Goal: Task Accomplishment & Management: Manage account settings

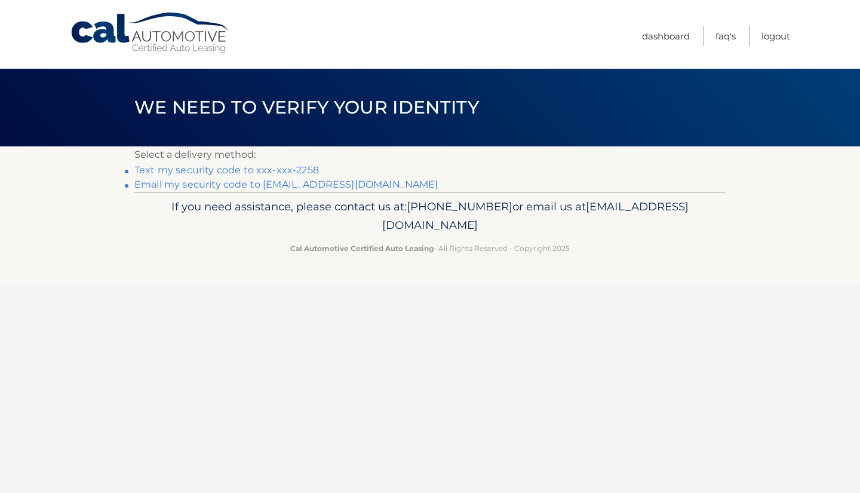
click at [304, 172] on link "Text my security code to xxx-xxx-2258" at bounding box center [226, 169] width 185 height 11
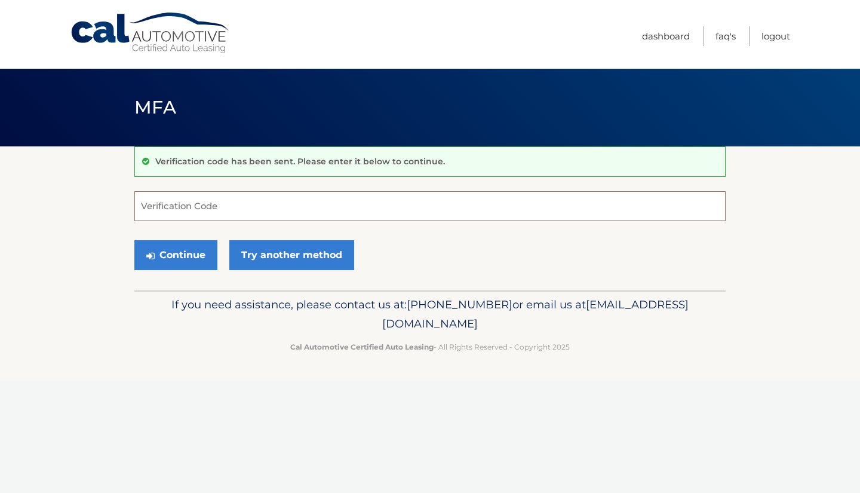
click at [271, 207] on input "Verification Code" at bounding box center [429, 206] width 591 height 30
type input "488447"
click at [189, 263] on button "Continue" at bounding box center [175, 255] width 83 height 30
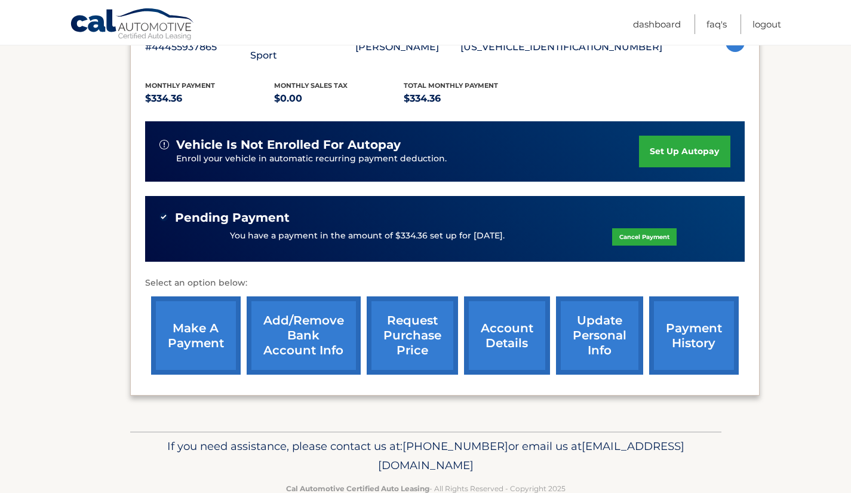
scroll to position [248, 0]
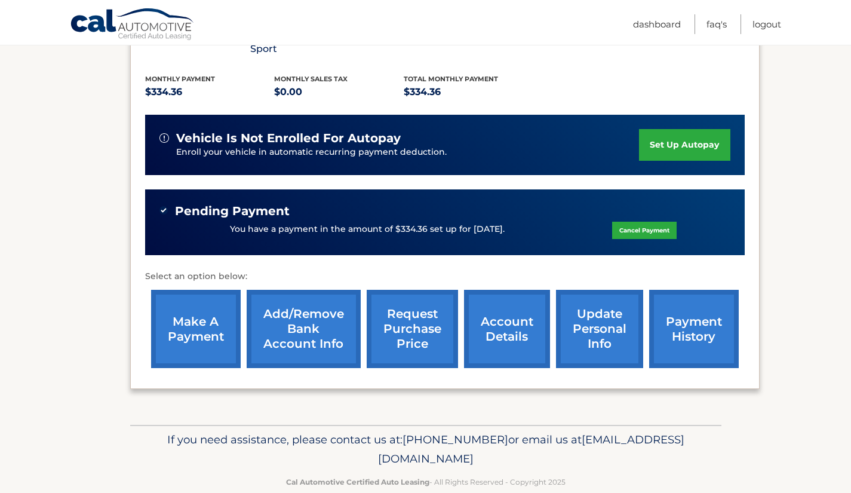
click at [690, 312] on link "payment history" at bounding box center [694, 329] width 90 height 78
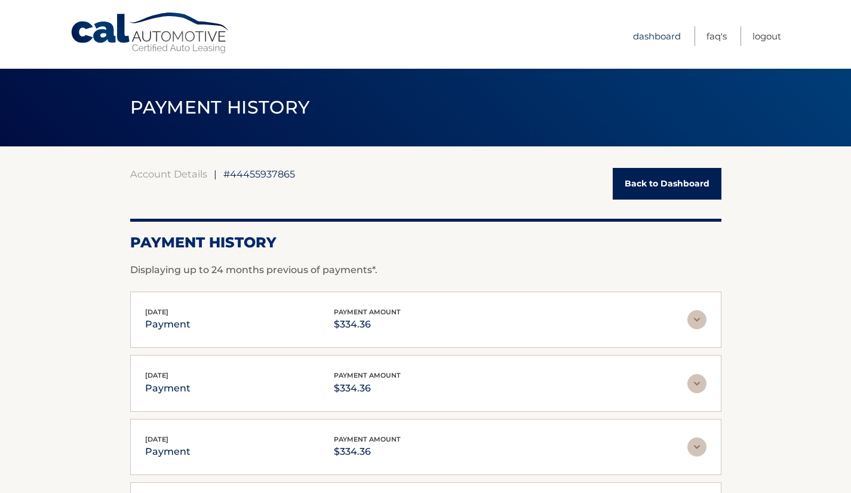
click at [662, 39] on link "Dashboard" at bounding box center [657, 36] width 48 height 20
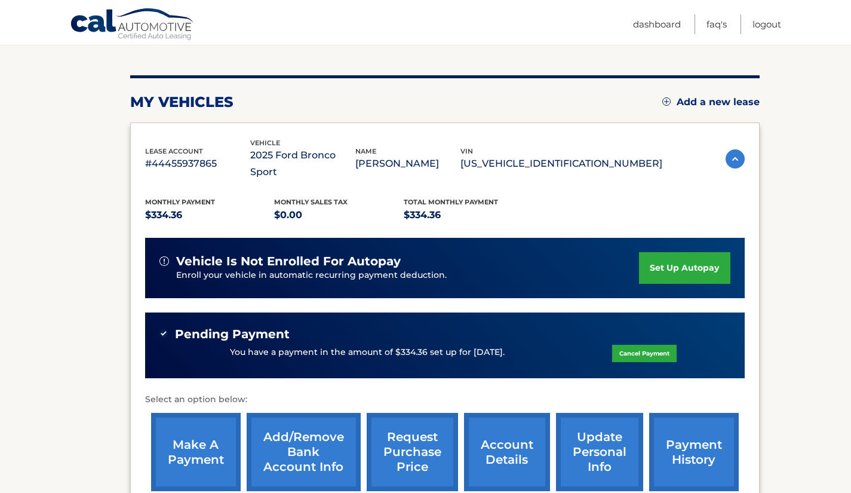
scroll to position [125, 0]
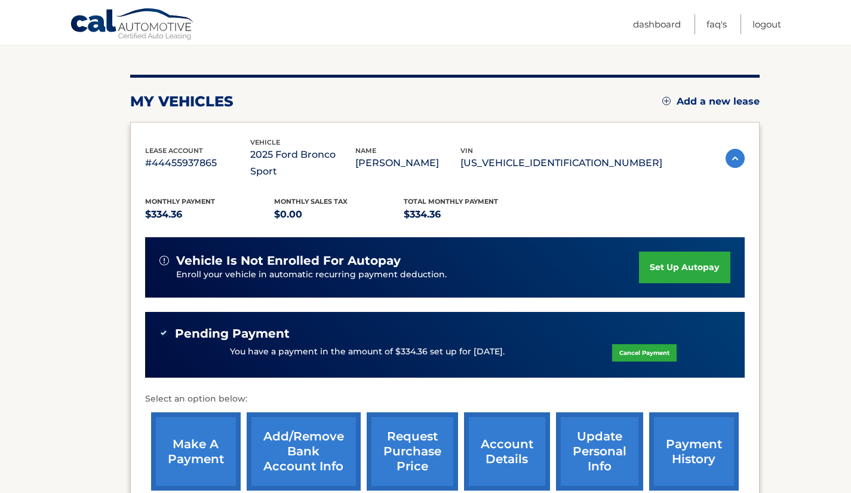
click at [653, 260] on link "set up autopay" at bounding box center [684, 267] width 91 height 32
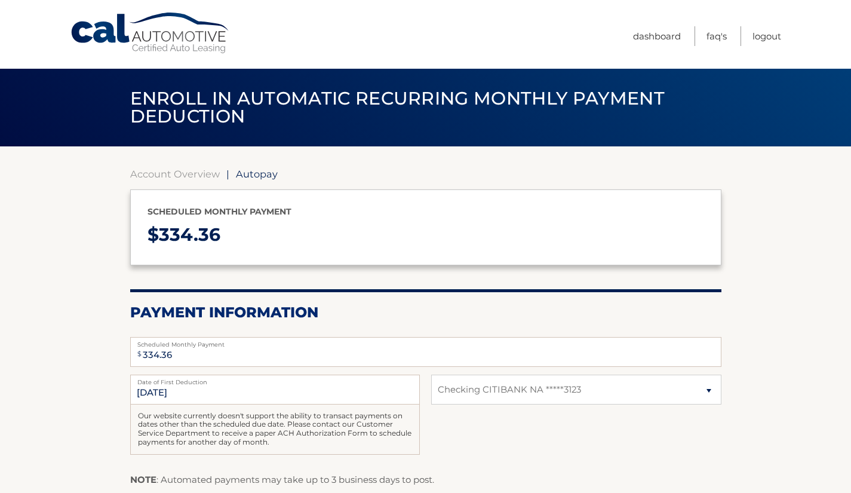
select select "ZjJjYjE4MTgtMzIzMS00YTVkLTg5M2YtOTk5ZTY3MmMzZGEy"
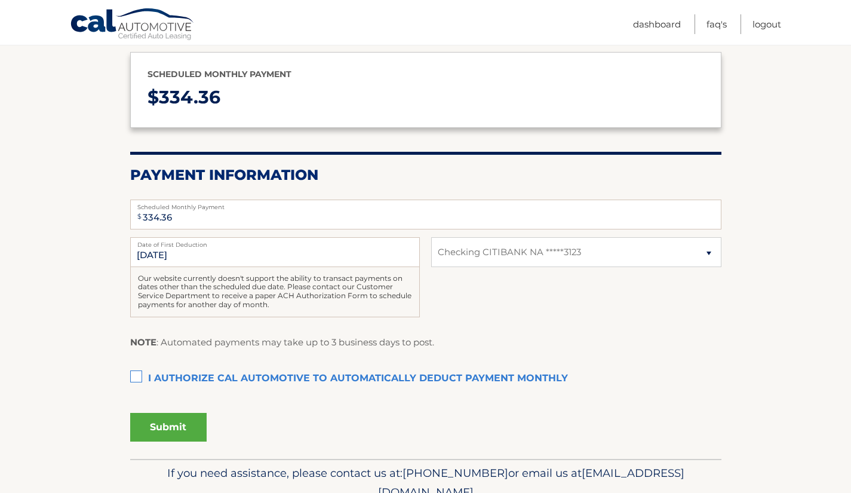
scroll to position [150, 0]
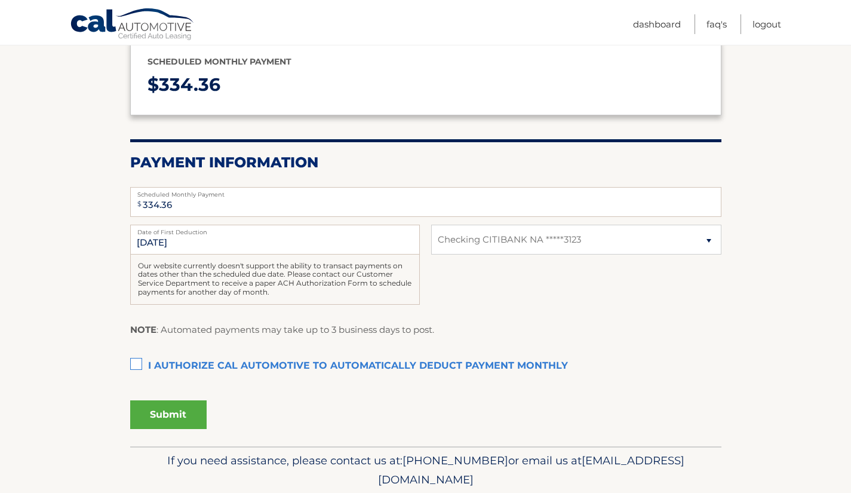
click at [134, 367] on label "I authorize cal automotive to automatically deduct payment monthly This checkbo…" at bounding box center [425, 366] width 591 height 24
click at [0, 0] on input "I authorize cal automotive to automatically deduct payment monthly This checkbo…" at bounding box center [0, 0] width 0 height 0
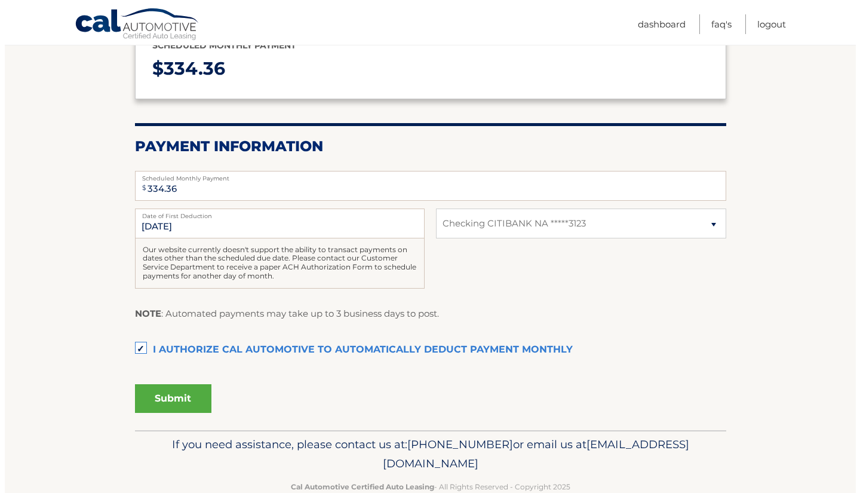
scroll to position [167, 0]
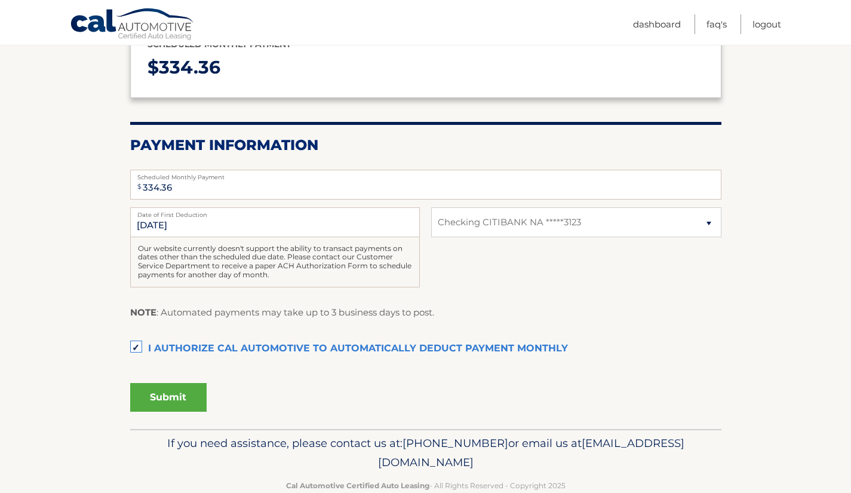
click at [153, 401] on button "Submit" at bounding box center [168, 397] width 76 height 29
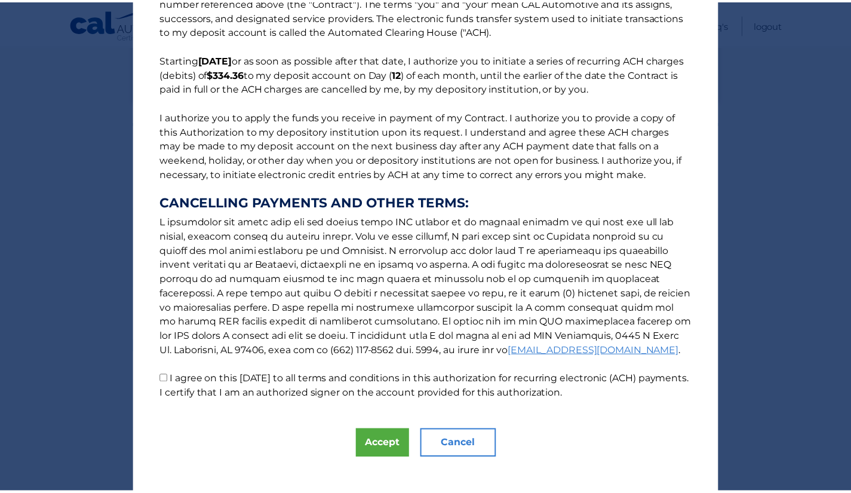
scroll to position [59, 0]
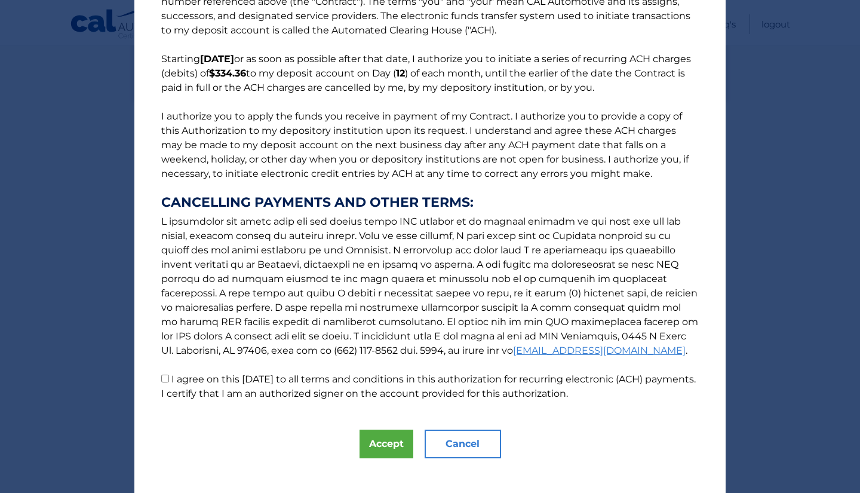
click at [449, 438] on button "Cancel" at bounding box center [463, 443] width 76 height 29
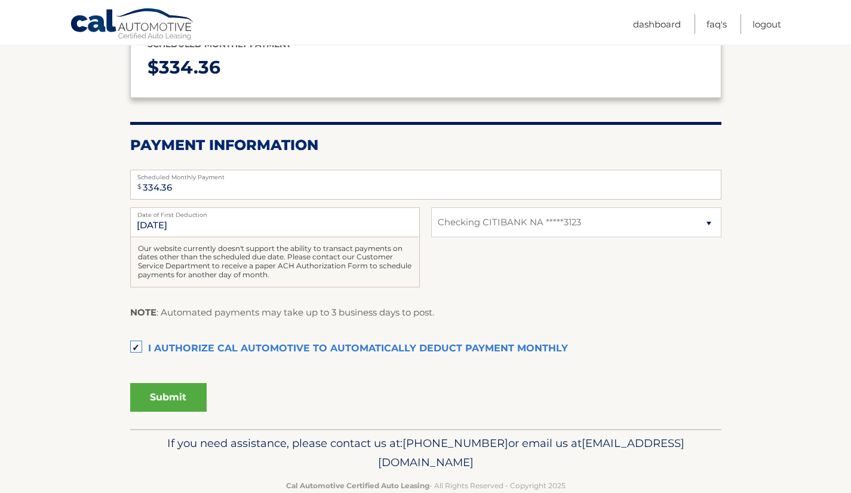
scroll to position [0, 0]
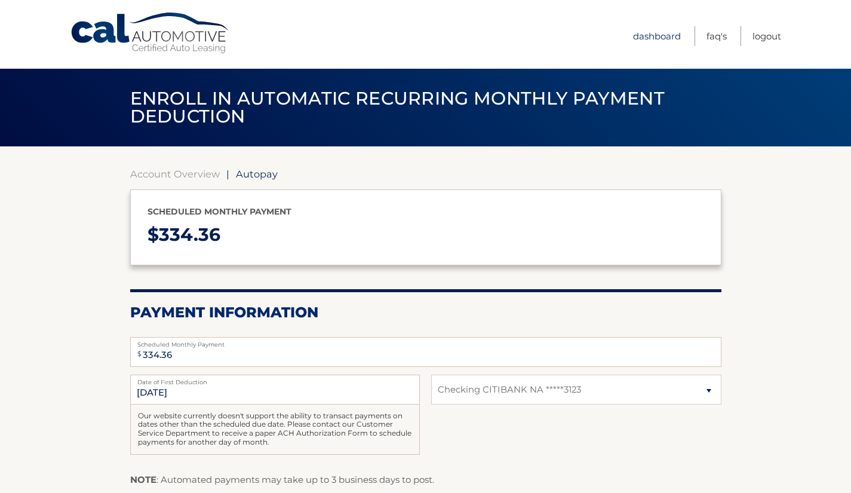
click at [664, 42] on link "Dashboard" at bounding box center [657, 36] width 48 height 20
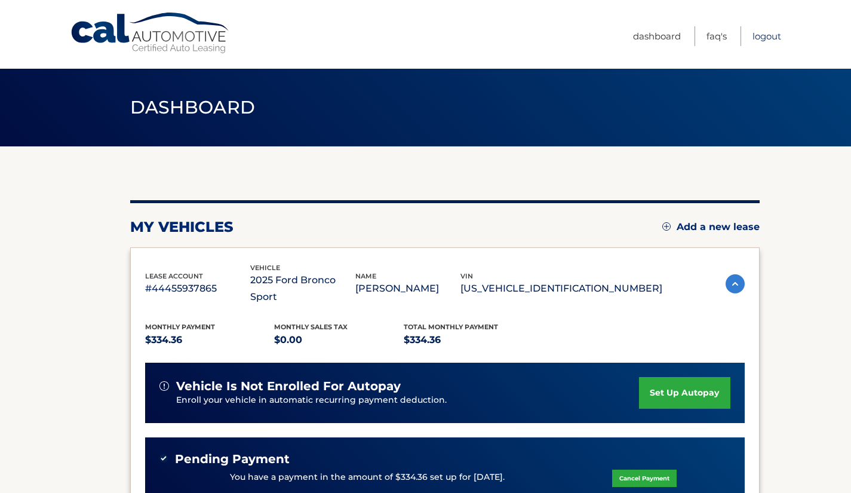
click at [766, 38] on link "Logout" at bounding box center [766, 36] width 29 height 20
